Goal: Task Accomplishment & Management: Manage account settings

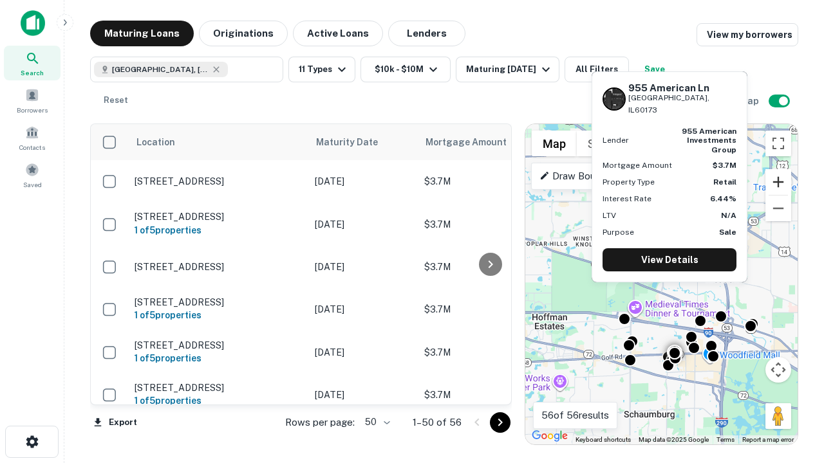
click at [778, 182] on button "Zoom in" at bounding box center [778, 182] width 26 height 26
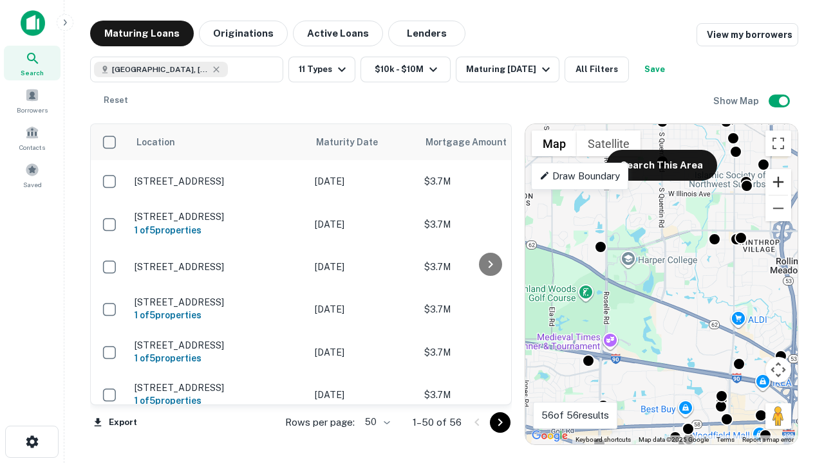
click at [778, 182] on button "Zoom in" at bounding box center [778, 182] width 26 height 26
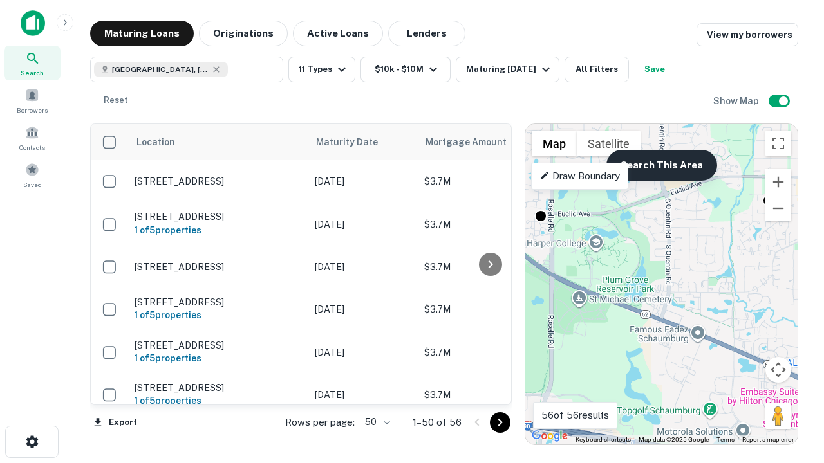
click at [661, 165] on button "Search This Area" at bounding box center [661, 165] width 111 height 31
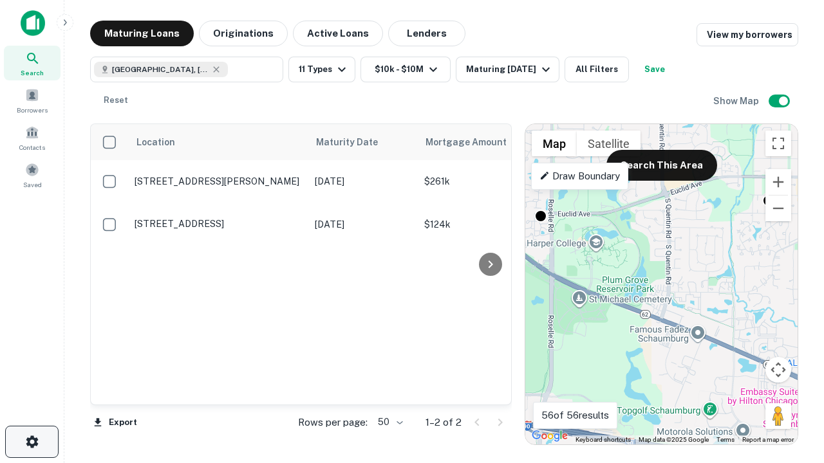
click at [32, 442] on icon "button" at bounding box center [31, 441] width 15 height 15
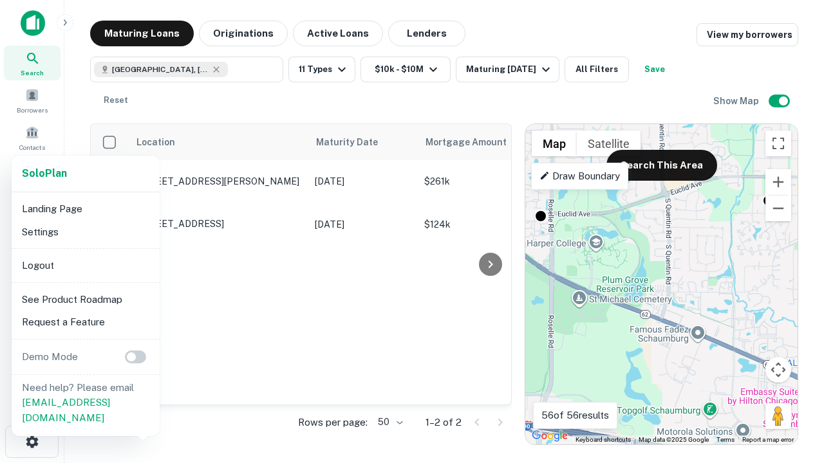
click at [85, 265] on li "Logout" at bounding box center [86, 265] width 138 height 23
